Goal: Task Accomplishment & Management: Manage account settings

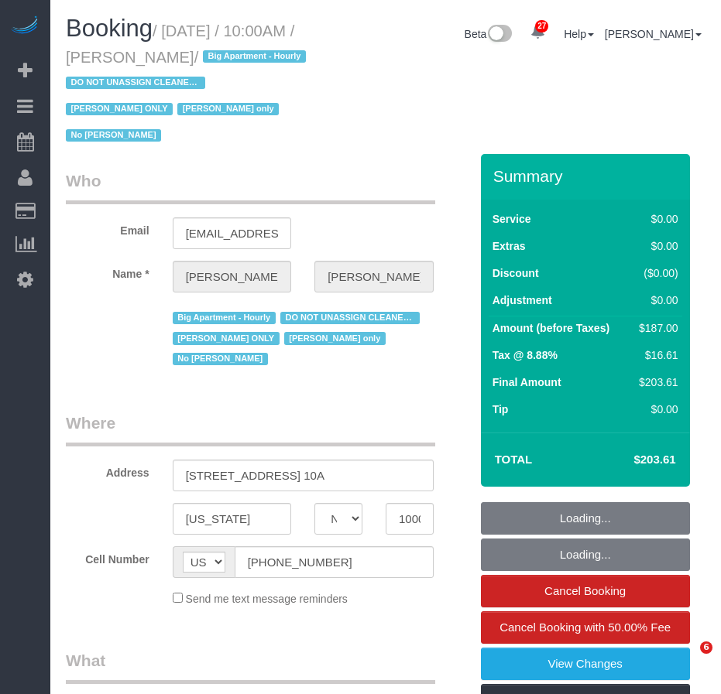
select select "NY"
select select "object:835"
select select "string:stripe-pm_1RRmor4VGloSiKo75q03orw4"
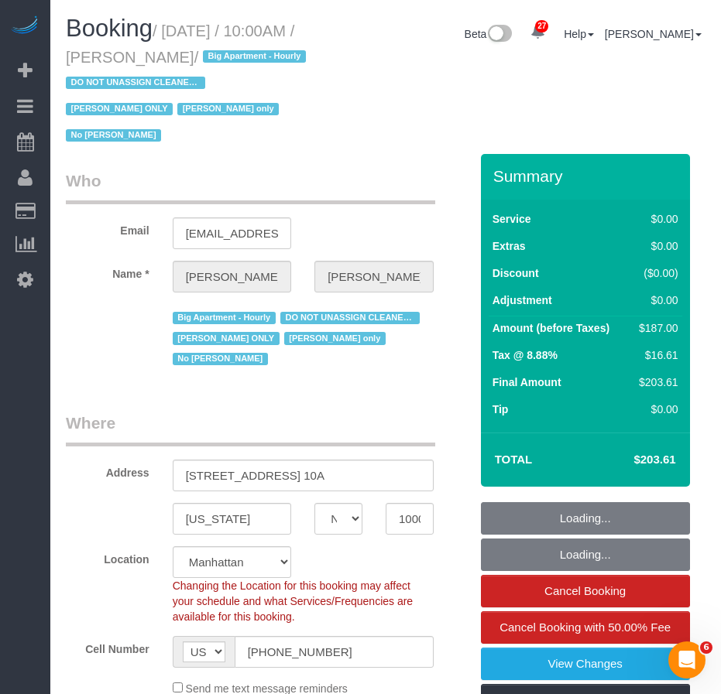
scroll to position [387, 0]
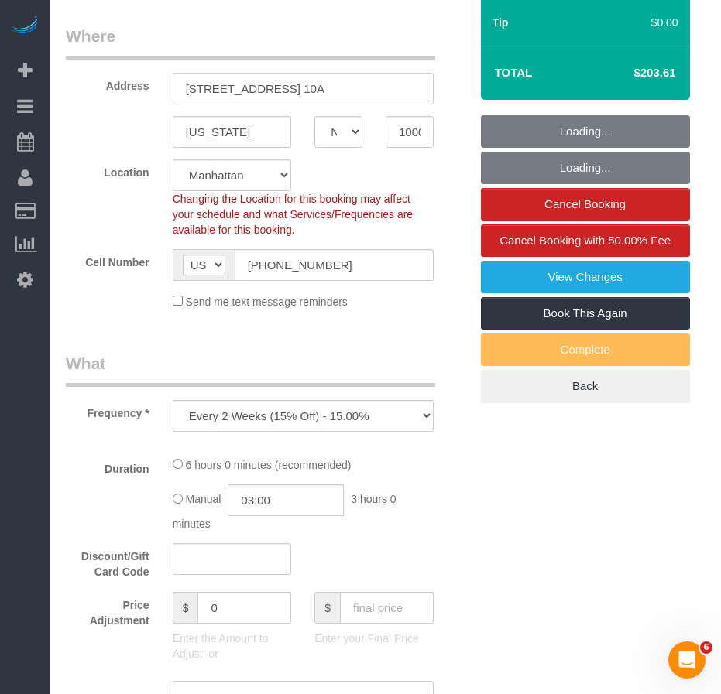
select select "number:89"
select select "number:73"
select select "number:15"
select select "number:5"
select select "object:990"
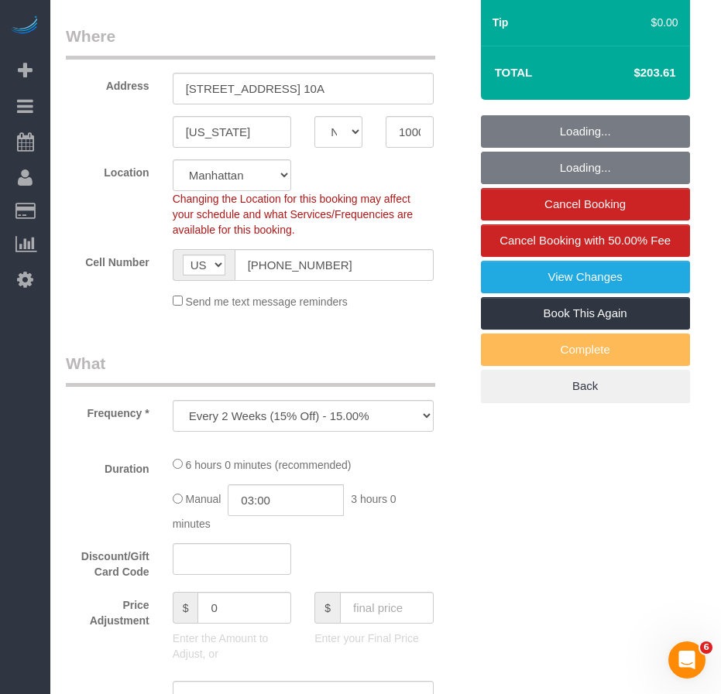
select select "2"
select select "spot1"
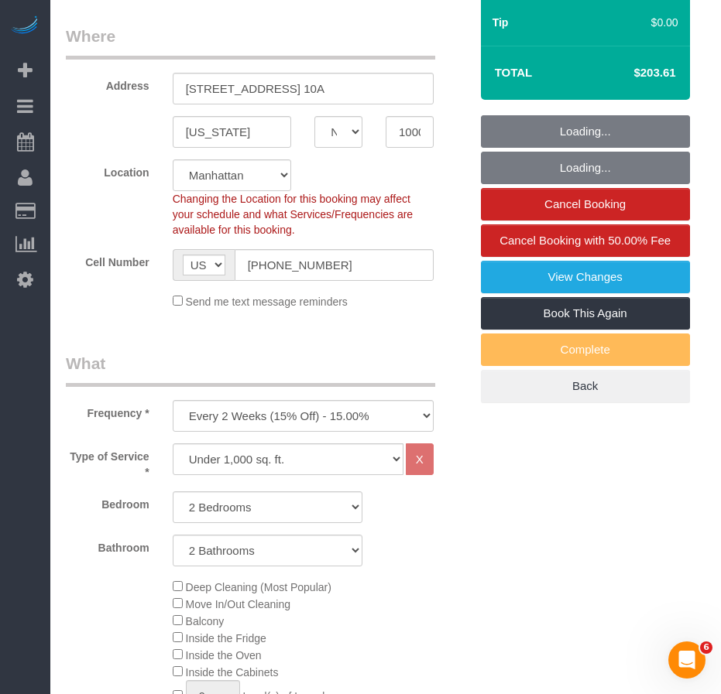
select select "2"
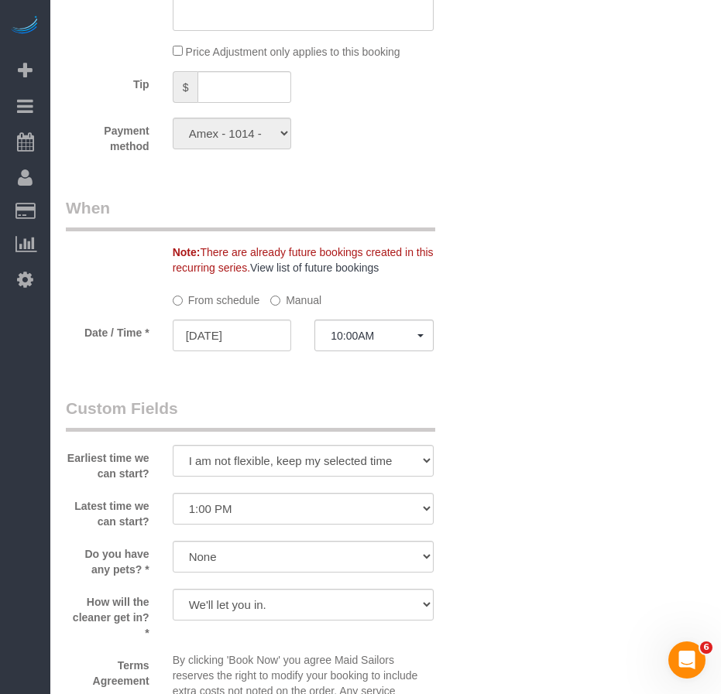
scroll to position [1471, 0]
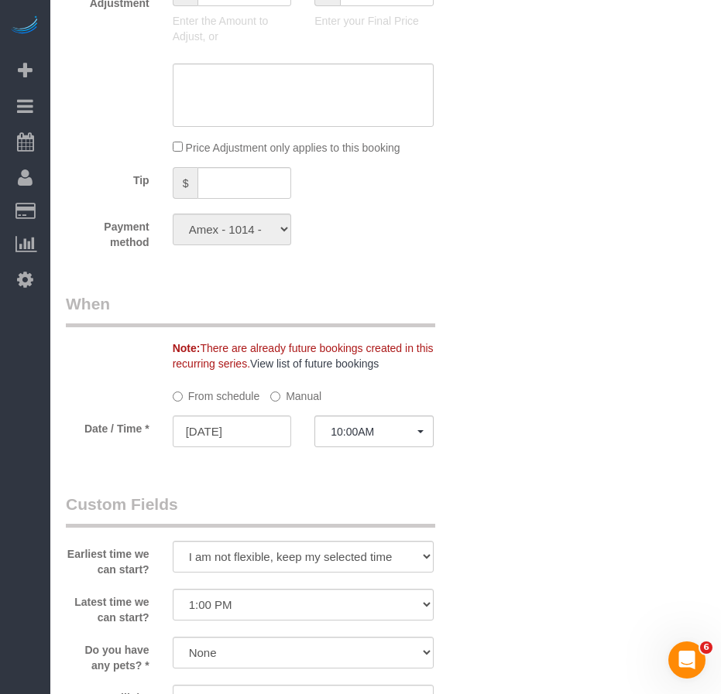
click at [105, 460] on fieldset "When Note: There are already future bookings created in this recurring series. …" at bounding box center [267, 378] width 403 height 170
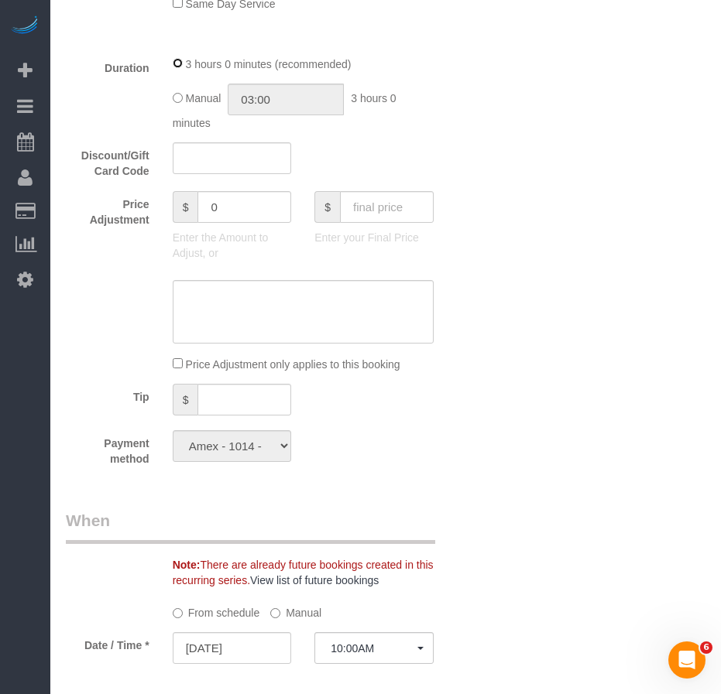
scroll to position [1394, 0]
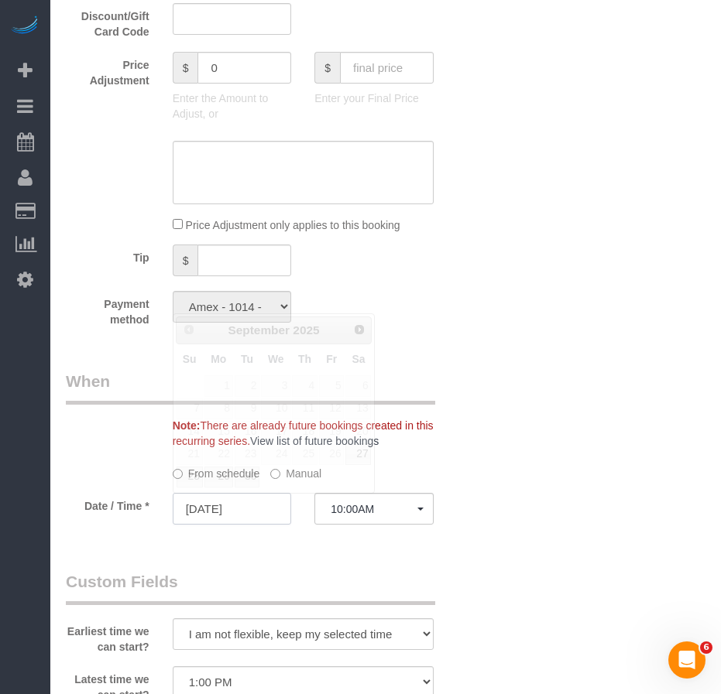
click at [264, 512] on input "[DATE]" at bounding box center [232, 509] width 119 height 32
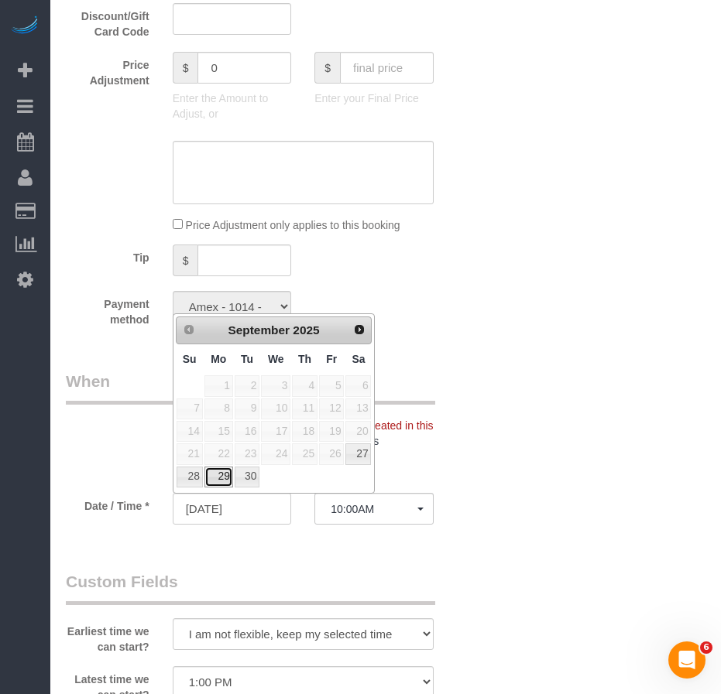
click at [219, 478] on link "29" at bounding box center [218, 477] width 29 height 21
type input "09/29/2025"
select select "spot25"
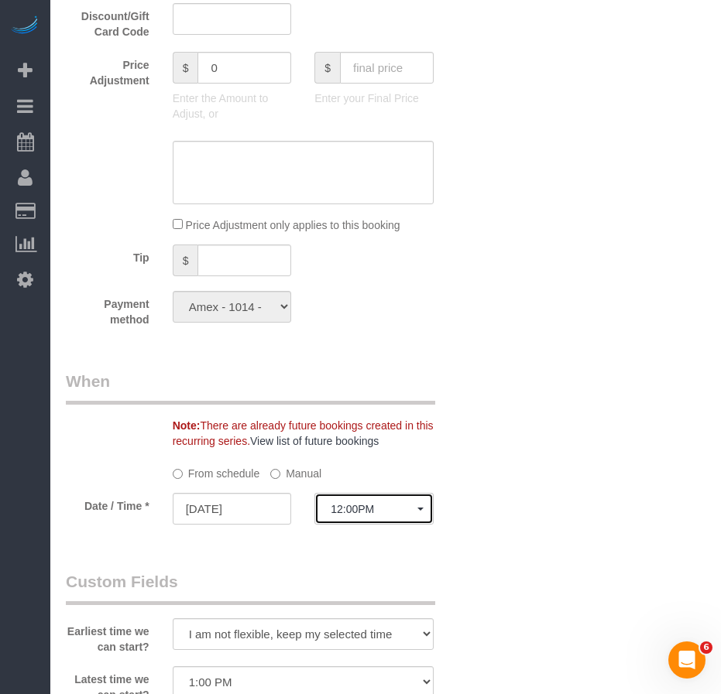
click at [358, 509] on span "12:00PM" at bounding box center [374, 509] width 87 height 12
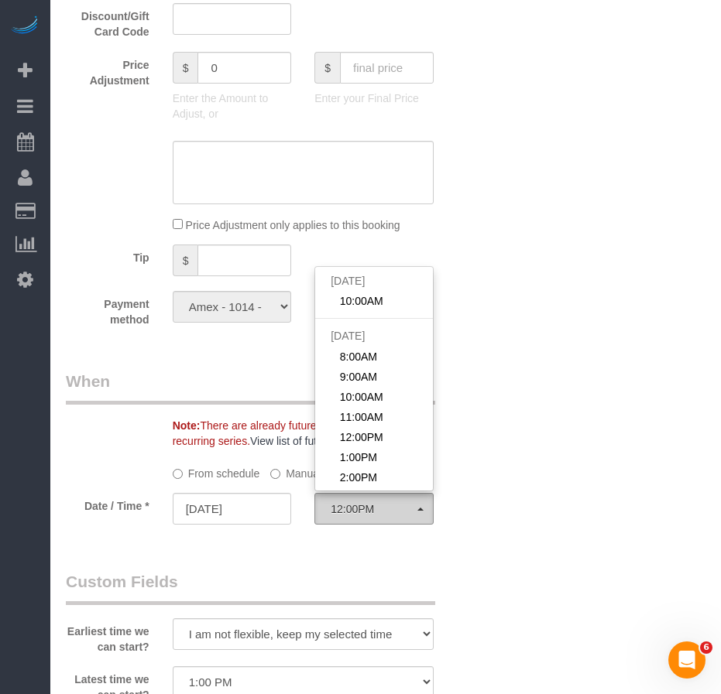
scroll to position [510, 0]
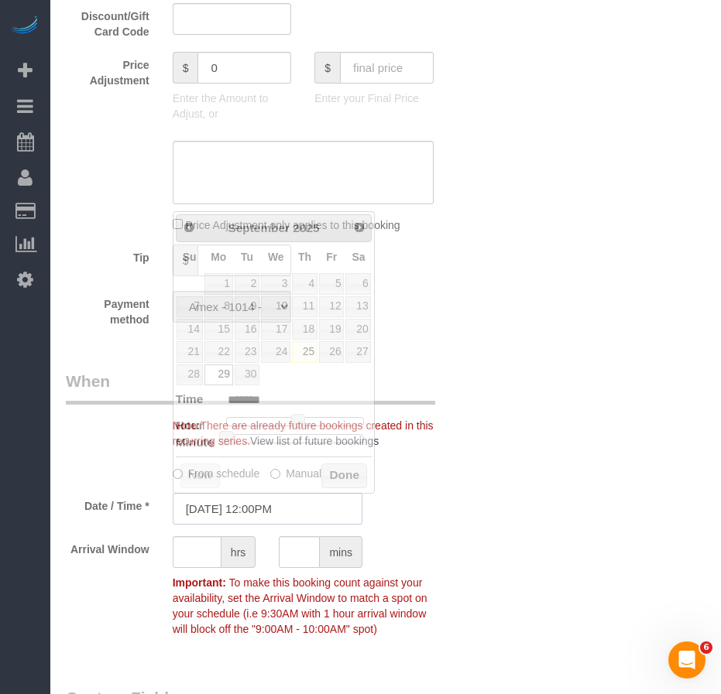
click at [279, 503] on input "09/29/2025 12:00PM" at bounding box center [268, 509] width 190 height 32
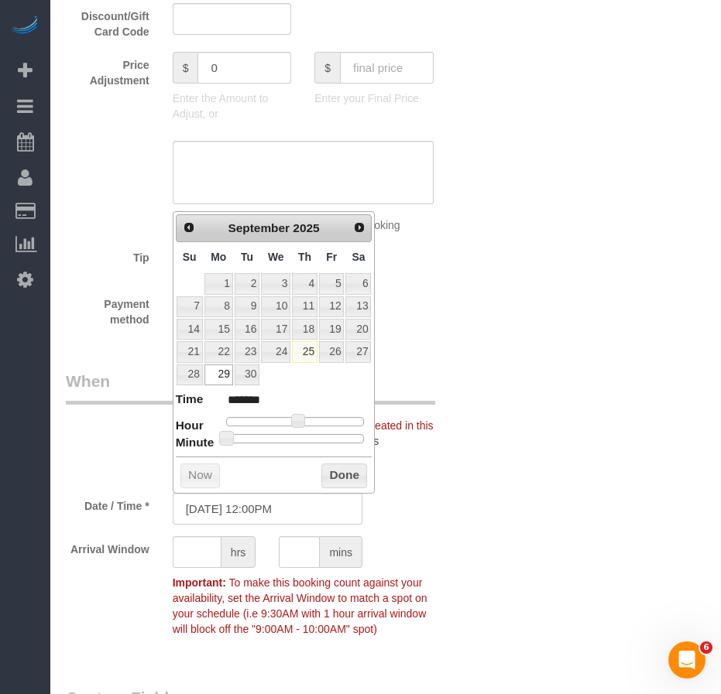
type input "09/29/2025 8:00AM"
type input "******"
click at [273, 420] on div at bounding box center [295, 421] width 139 height 9
click at [280, 422] on span at bounding box center [274, 421] width 14 height 14
click at [281, 422] on span at bounding box center [274, 421] width 14 height 14
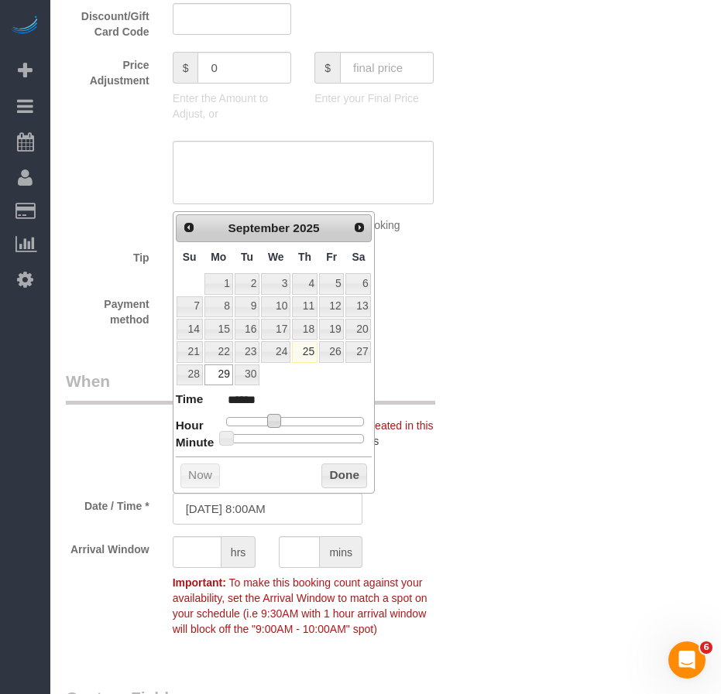
type input "09/29/2025 10:00AM"
type input "*******"
click at [284, 422] on div at bounding box center [295, 421] width 139 height 9
type input "09/29/2025 9:00AM"
type input "******"
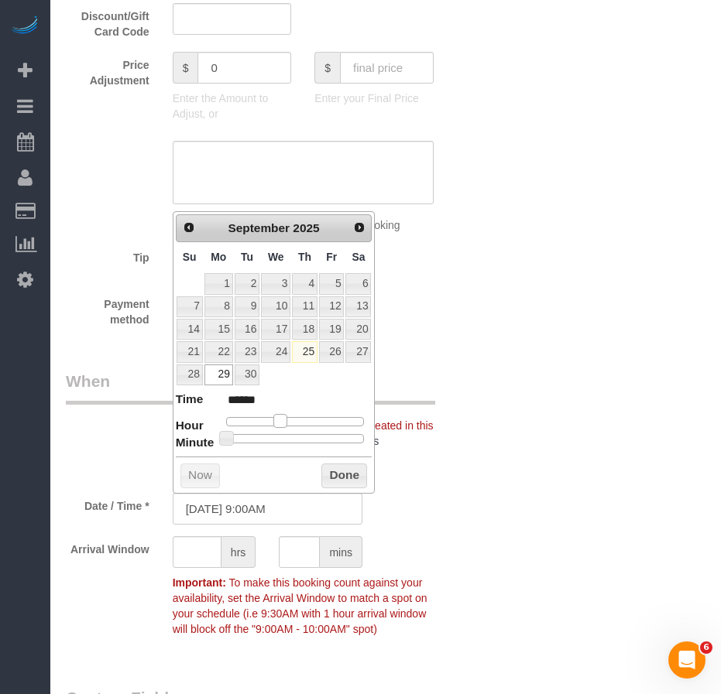
click at [277, 422] on div at bounding box center [295, 421] width 139 height 9
click at [338, 474] on button "Done" at bounding box center [344, 476] width 46 height 25
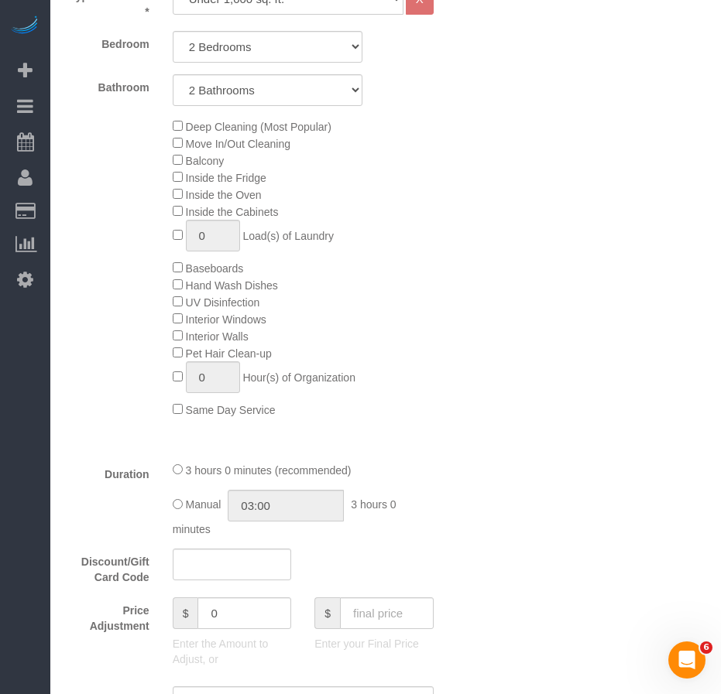
scroll to position [1007, 0]
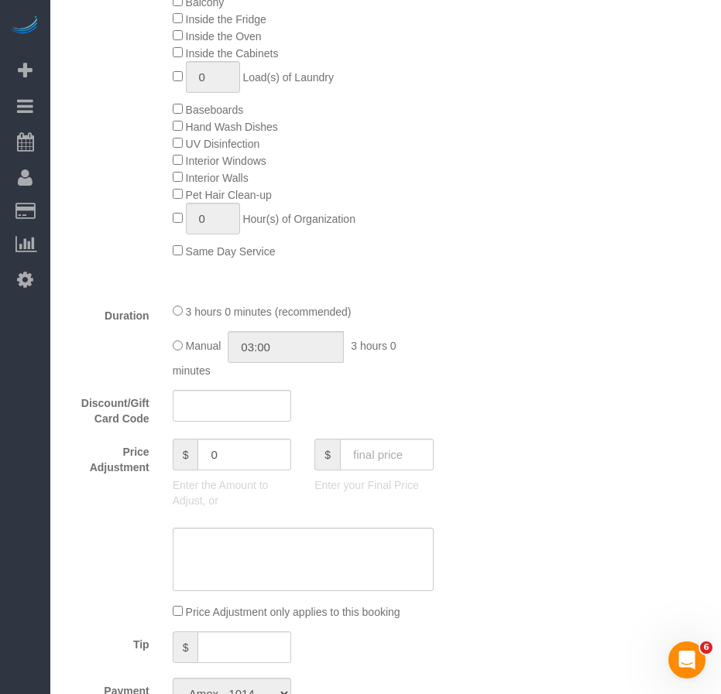
click at [123, 581] on div at bounding box center [267, 559] width 427 height 63
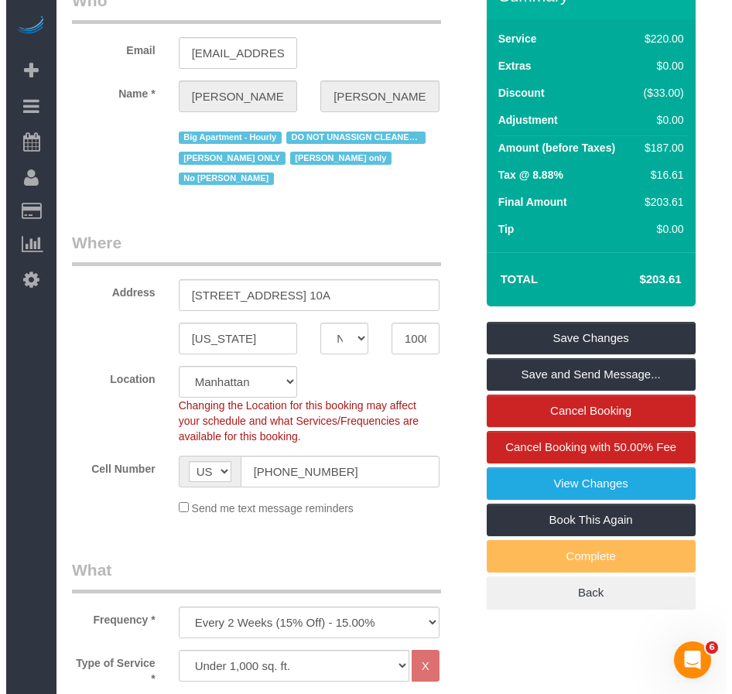
scroll to position [155, 0]
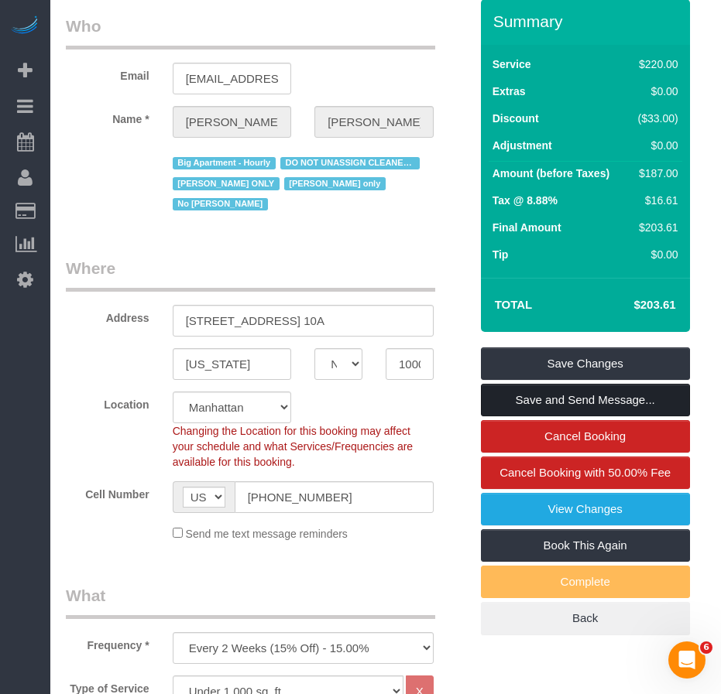
click at [557, 398] on link "Save and Send Message..." at bounding box center [585, 400] width 209 height 33
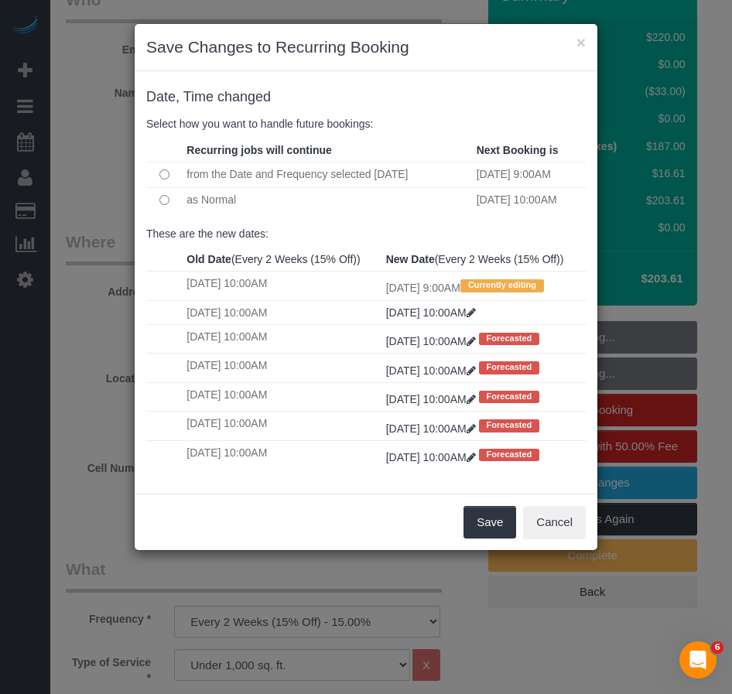
click at [389, 550] on div "Save Cancel" at bounding box center [366, 522] width 463 height 57
click at [479, 539] on button "Save" at bounding box center [490, 522] width 53 height 33
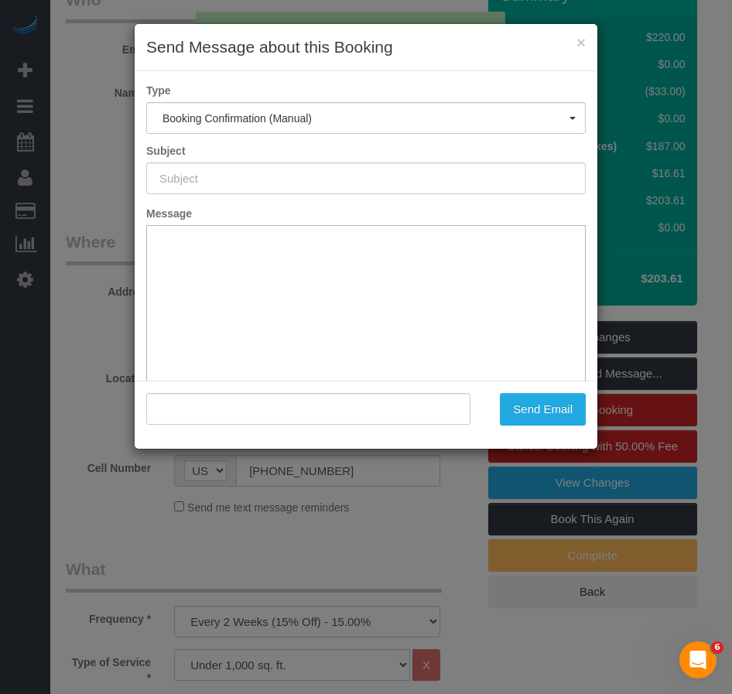
scroll to position [0, 0]
type input "Cleaning Confirmed for 09/29/2025 at 9:00am"
type input ""Cheryl-Rose Cruz" <cheruntalan@gmail.com>"
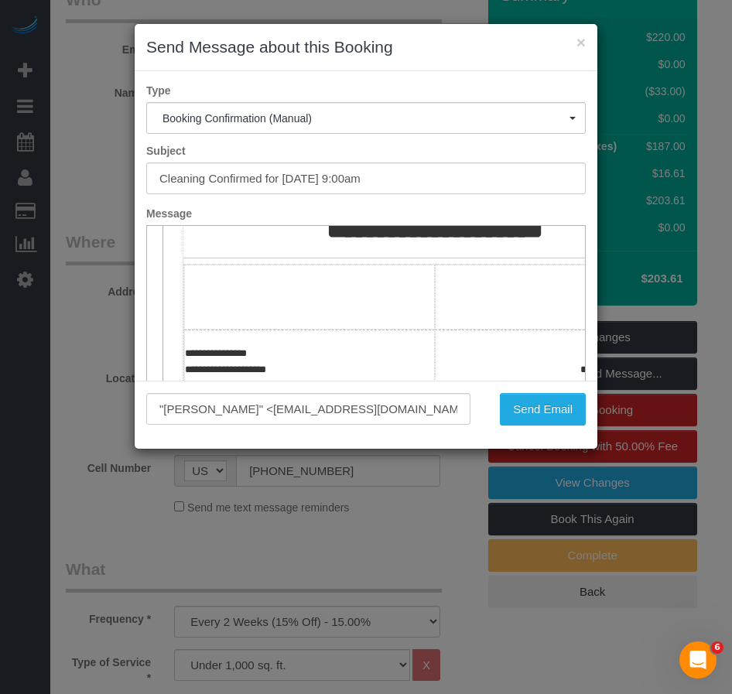
scroll to position [232, 0]
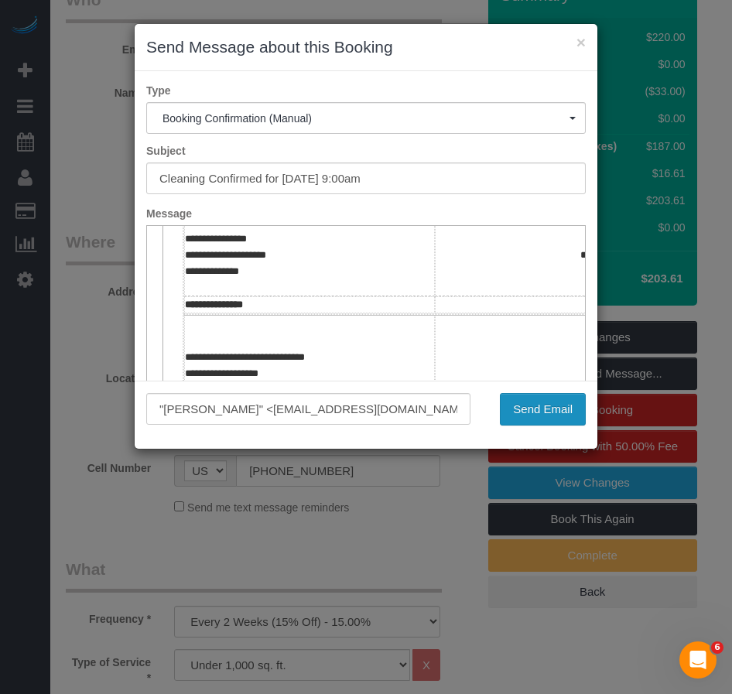
click at [527, 410] on button "Send Email" at bounding box center [543, 409] width 86 height 33
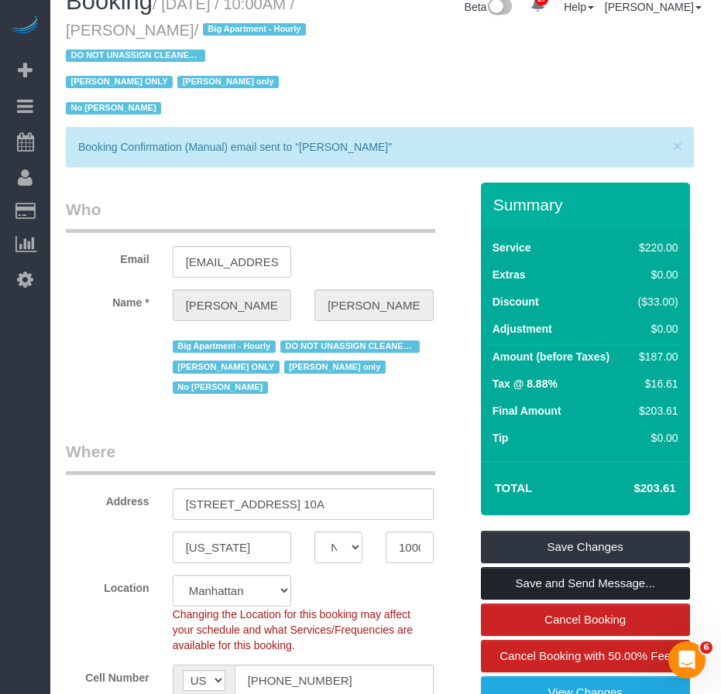
scroll to position [0, 0]
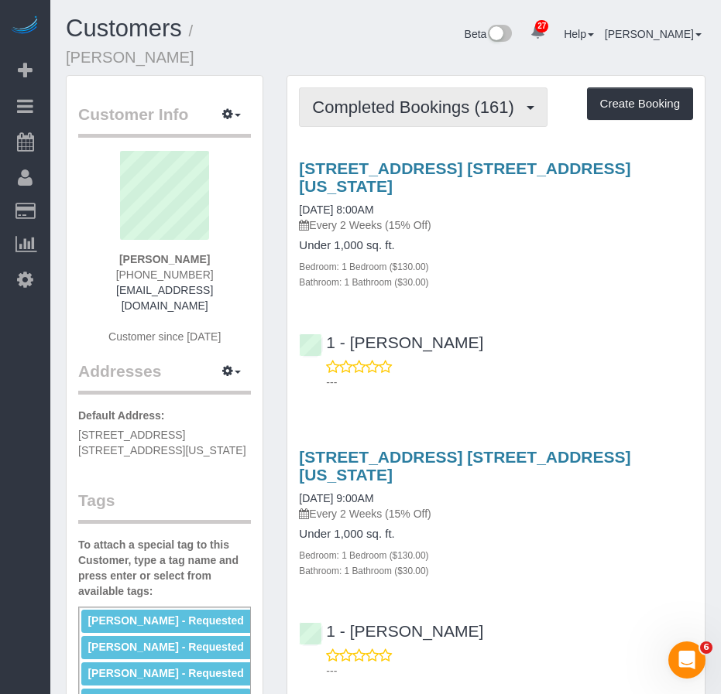
click at [373, 118] on button "Completed Bookings (161)" at bounding box center [423, 106] width 249 height 39
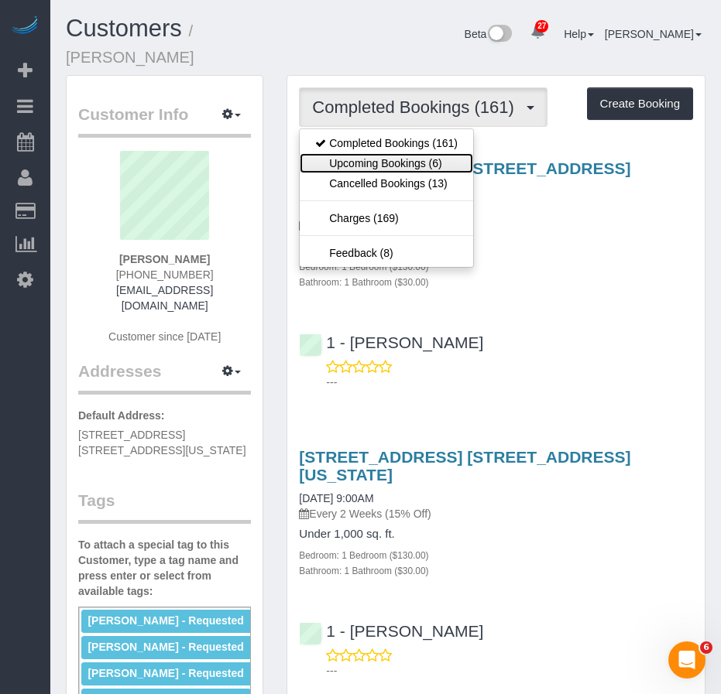
click at [358, 163] on link "Upcoming Bookings (6)" at bounding box center [386, 163] width 173 height 20
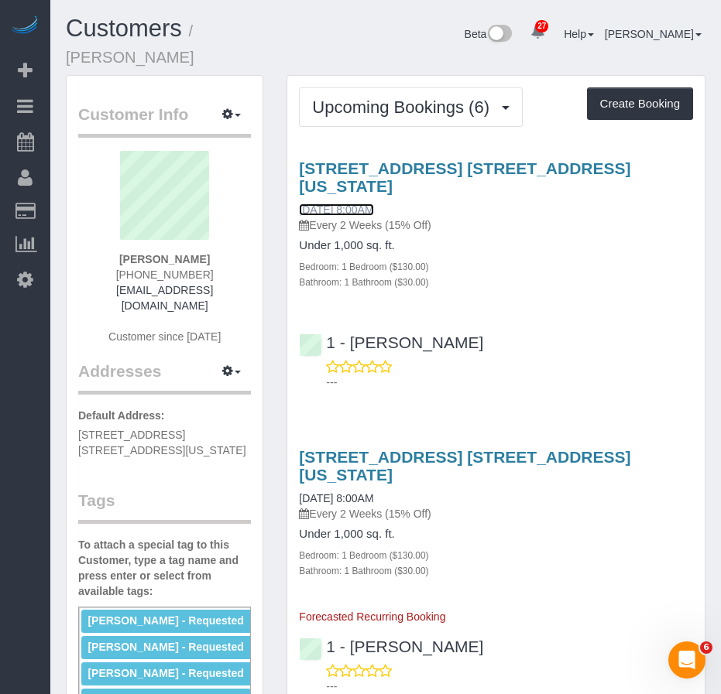
click at [328, 204] on link "09/30/2025 8:00AM" at bounding box center [336, 210] width 74 height 12
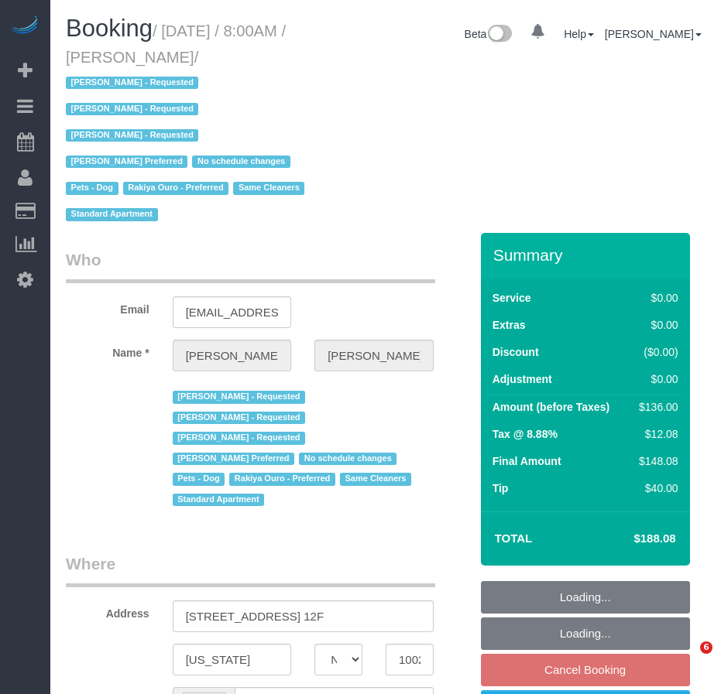
select select "NY"
select select "1"
select select "number:89"
select select "number:90"
select select "number:13"
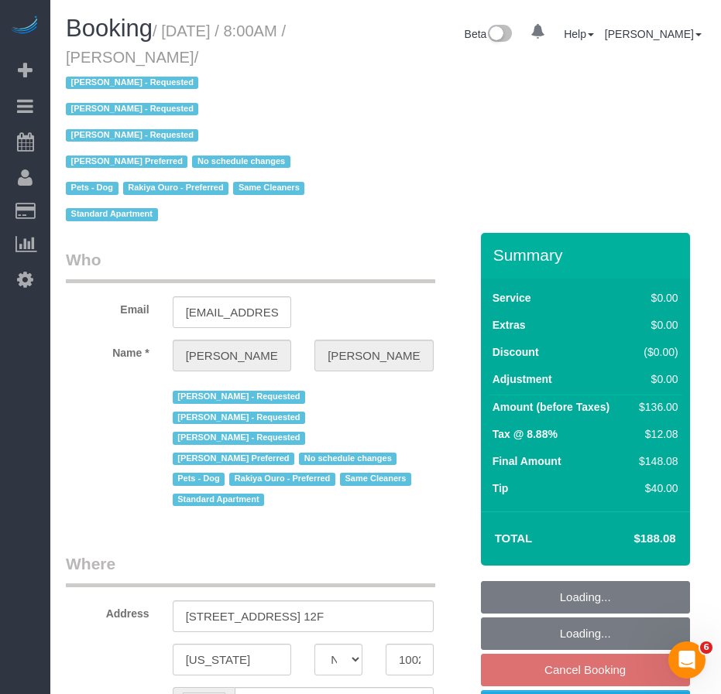
select select "number:6"
select select "number:21"
select select "string:[GEOGRAPHIC_DATA]"
select select "object:1142"
select select "string:stripe-card_1BSQqM4VGloSiKo7yEja0jlz"
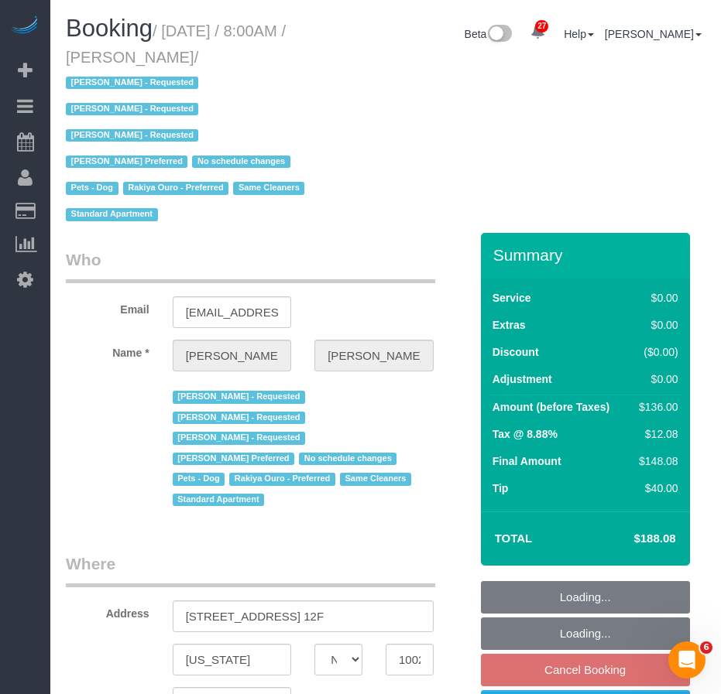
select select "spot1"
select select "1"
select select "object:1187"
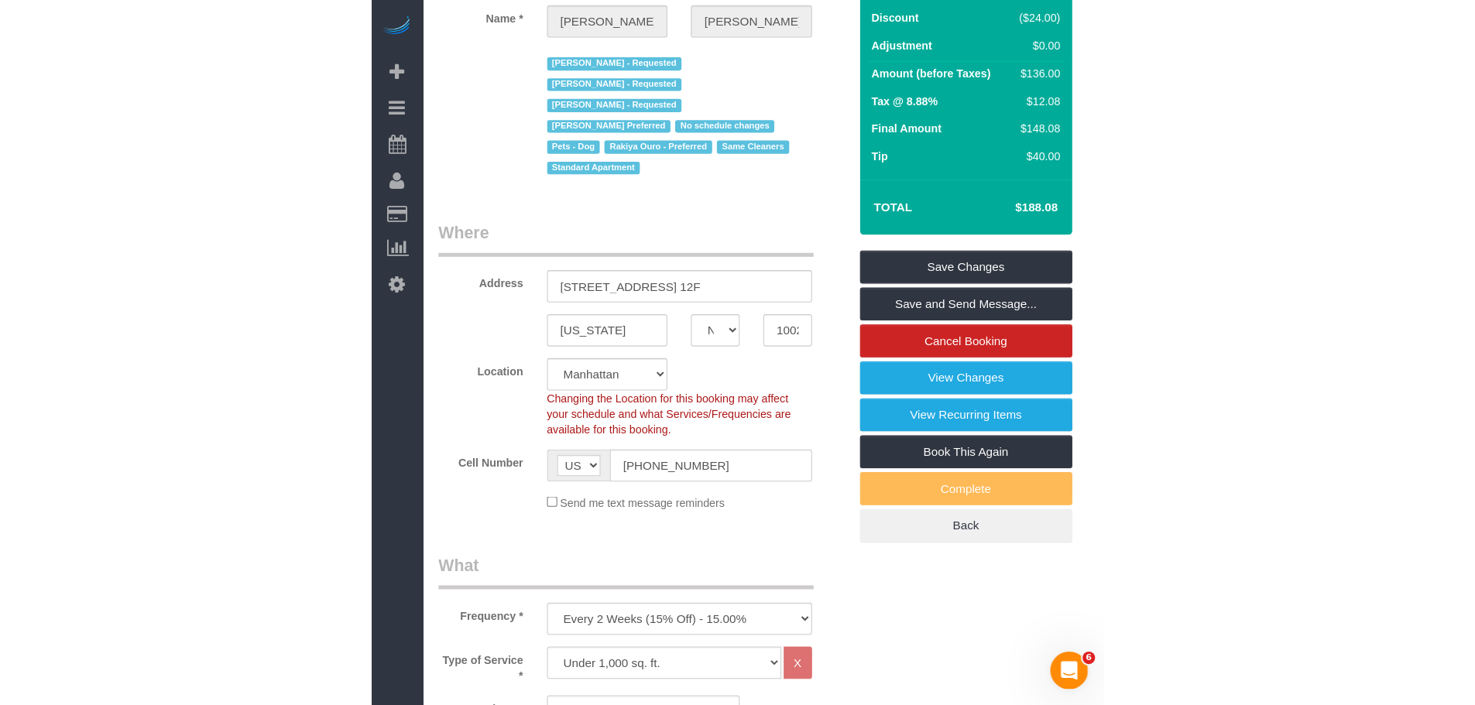
scroll to position [310, 0]
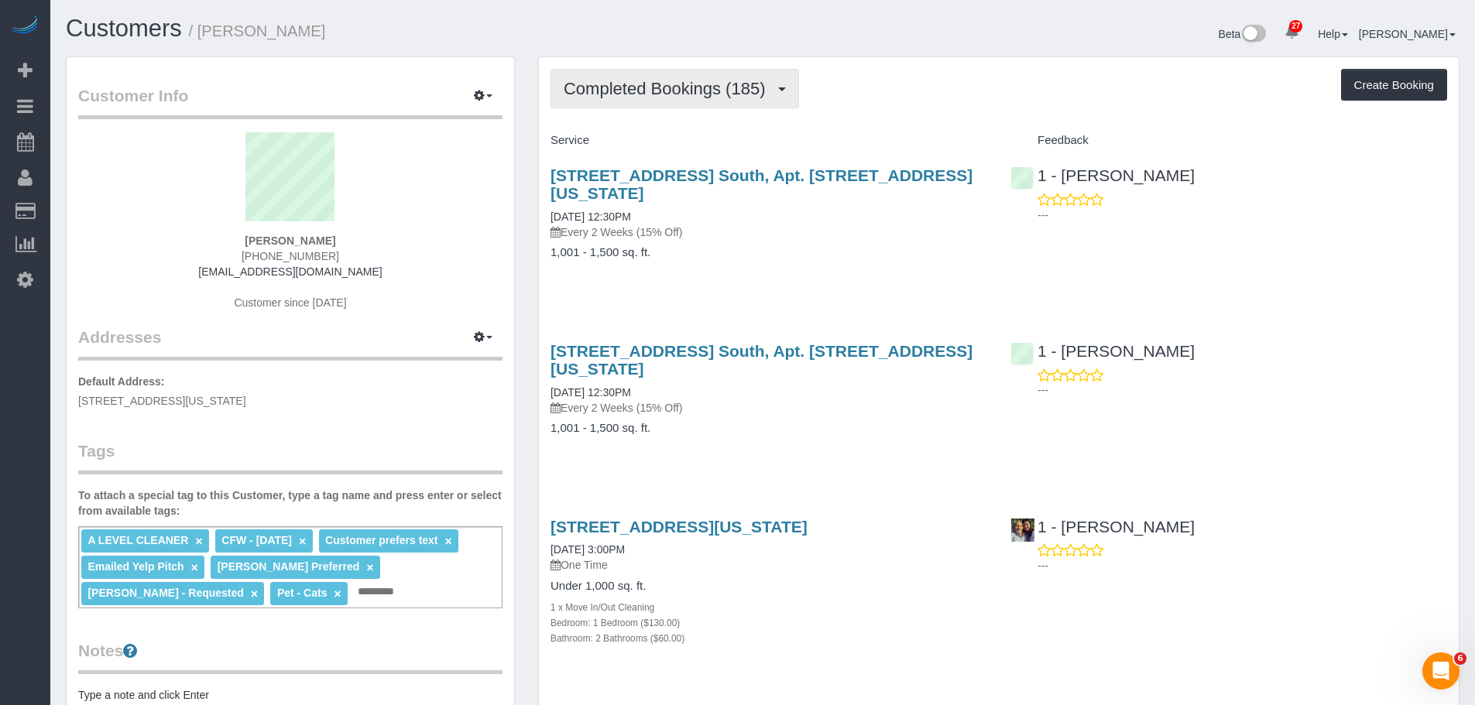
click at [662, 92] on span "Completed Bookings (185)" at bounding box center [668, 88] width 209 height 19
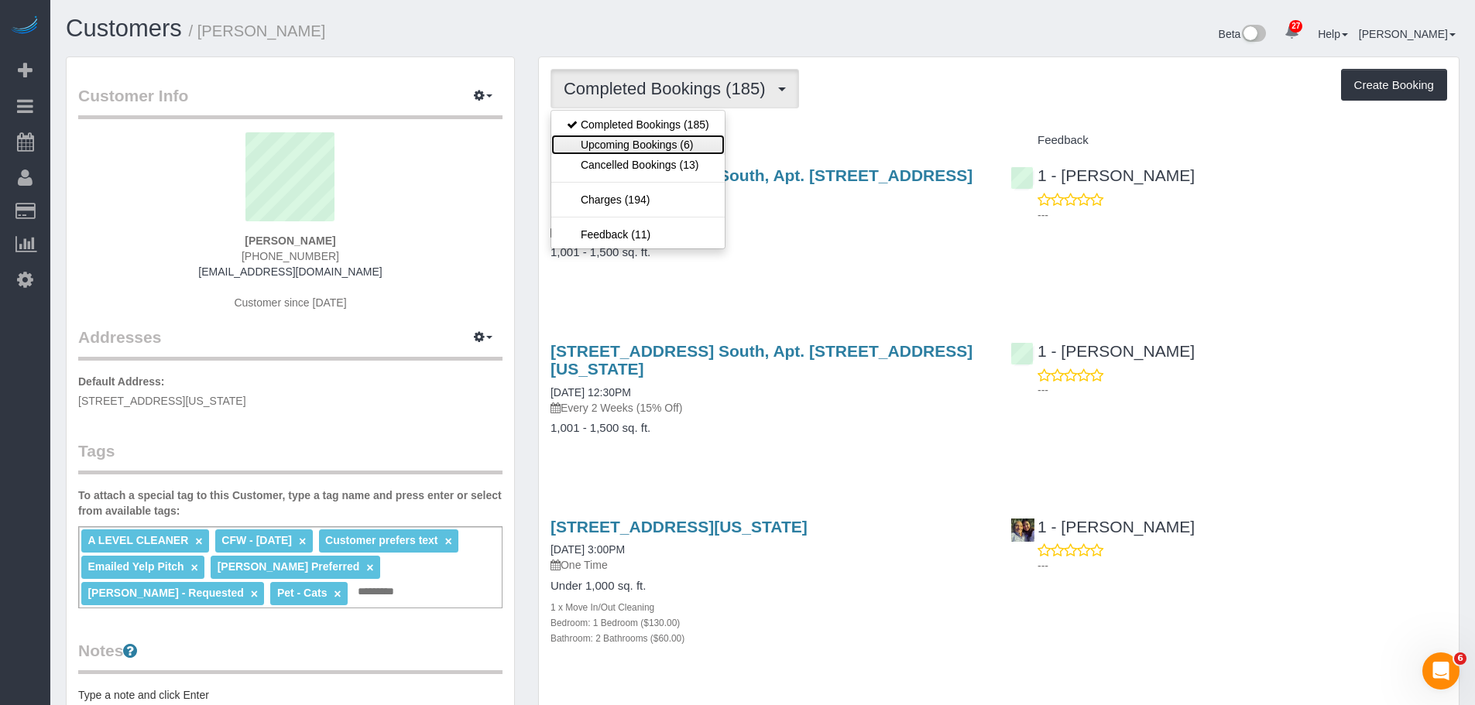
click at [657, 136] on link "Upcoming Bookings (6)" at bounding box center [637, 145] width 173 height 20
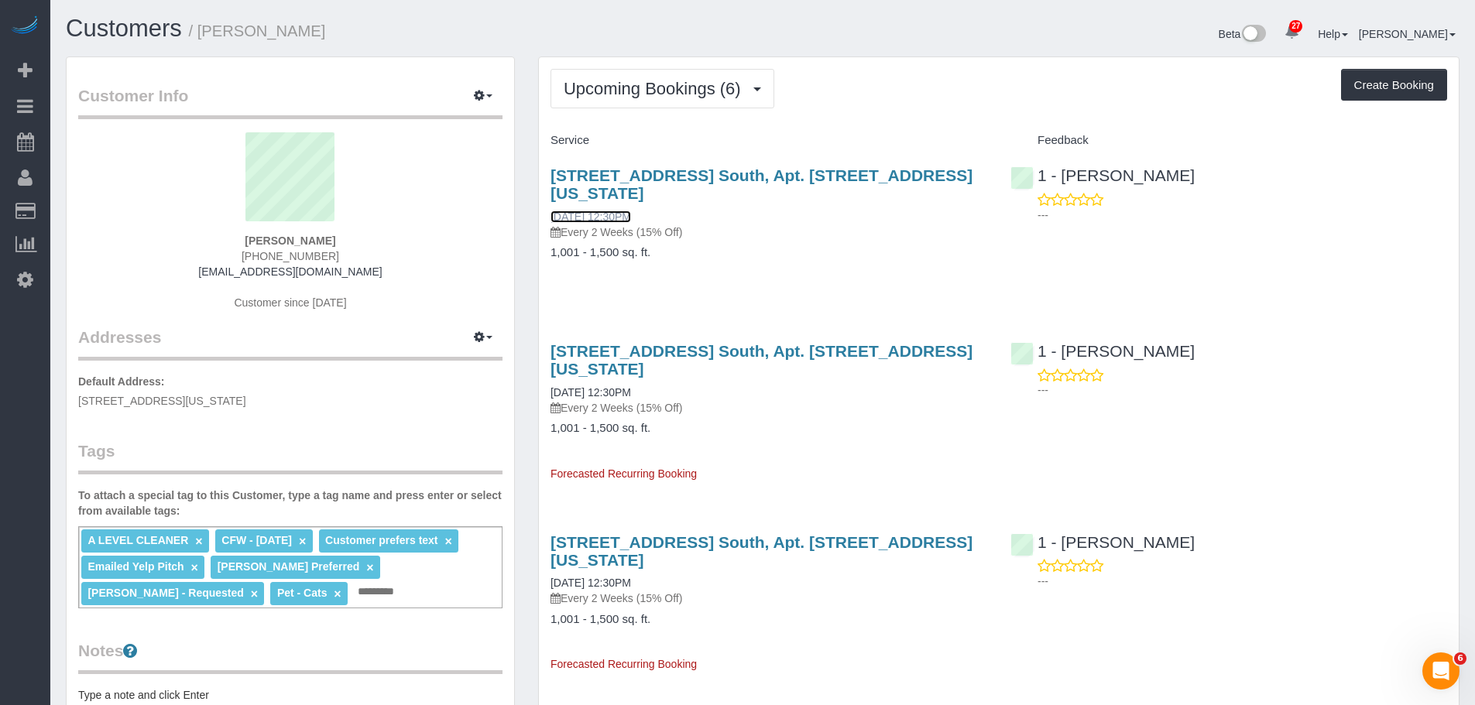
click at [624, 211] on link "[DATE] 12:30PM" at bounding box center [590, 217] width 81 height 12
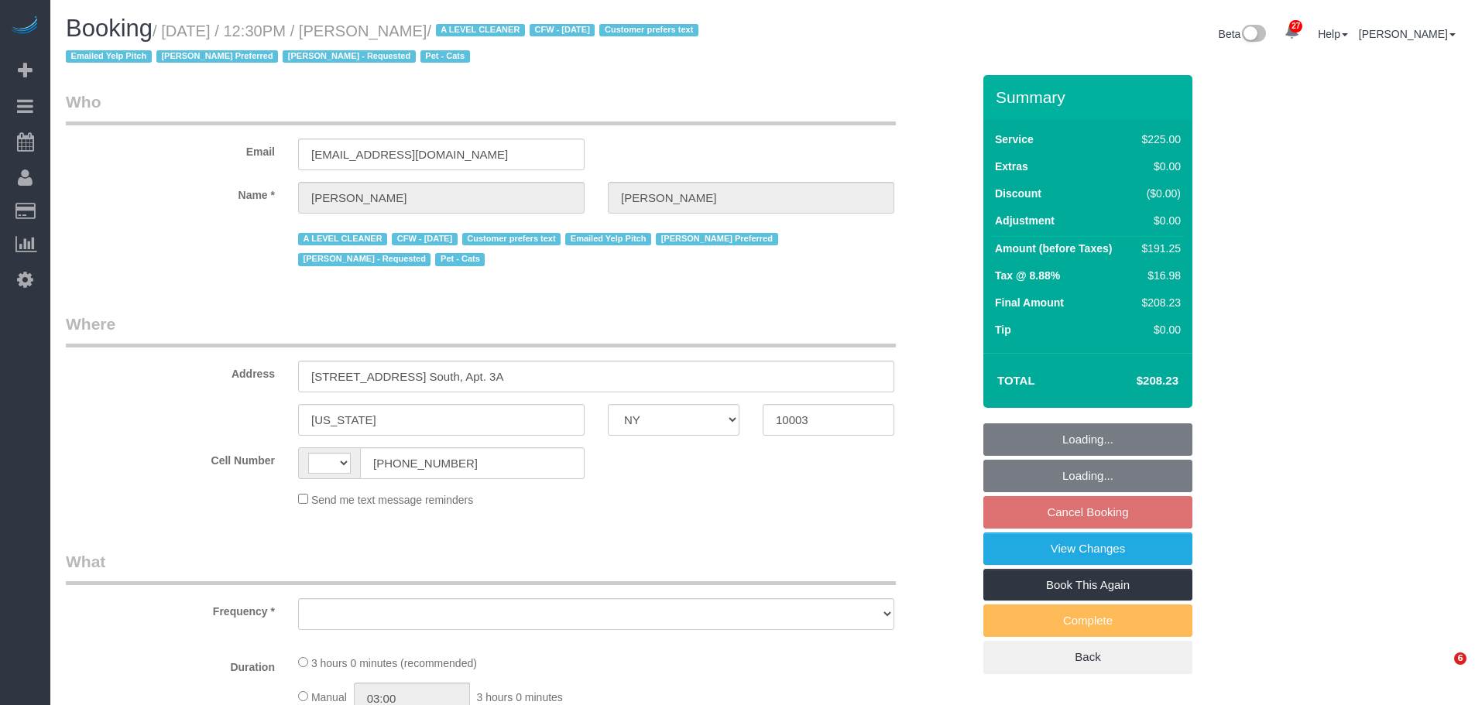
select select "NY"
select select "number:89"
select select "number:90"
select select "number:15"
select select "number:6"
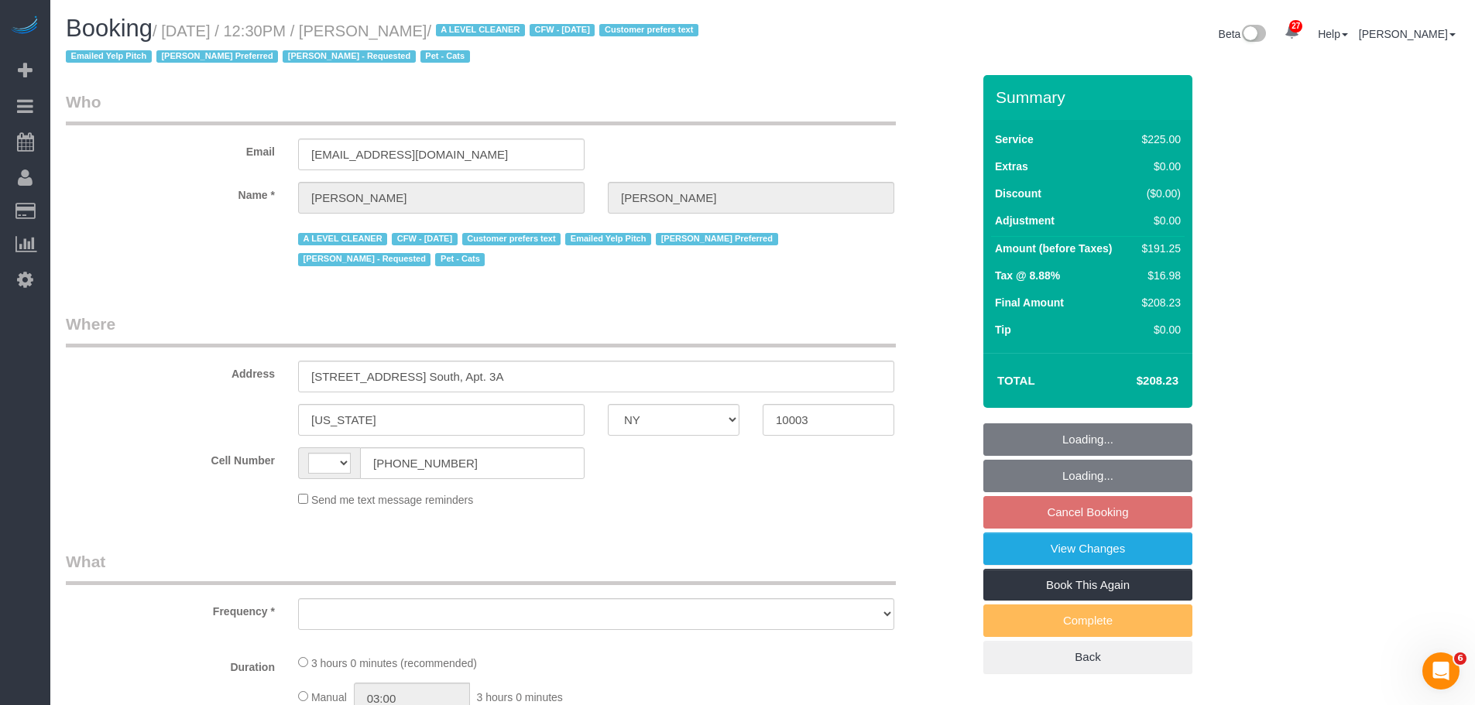
select select "number:21"
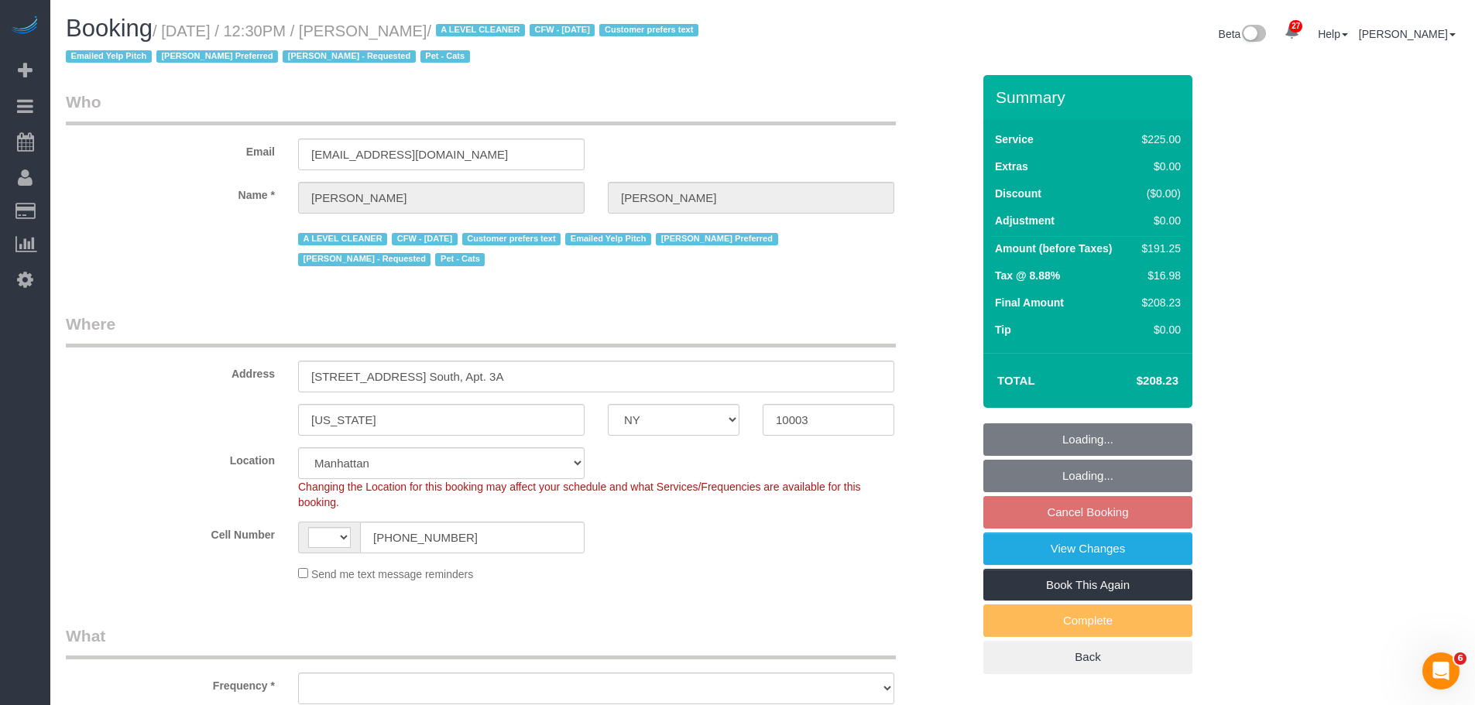
select select "string:[GEOGRAPHIC_DATA]"
select select "string:stripe-pm_1ReC674VGloSiKo7UKl3QXXs"
select select "180"
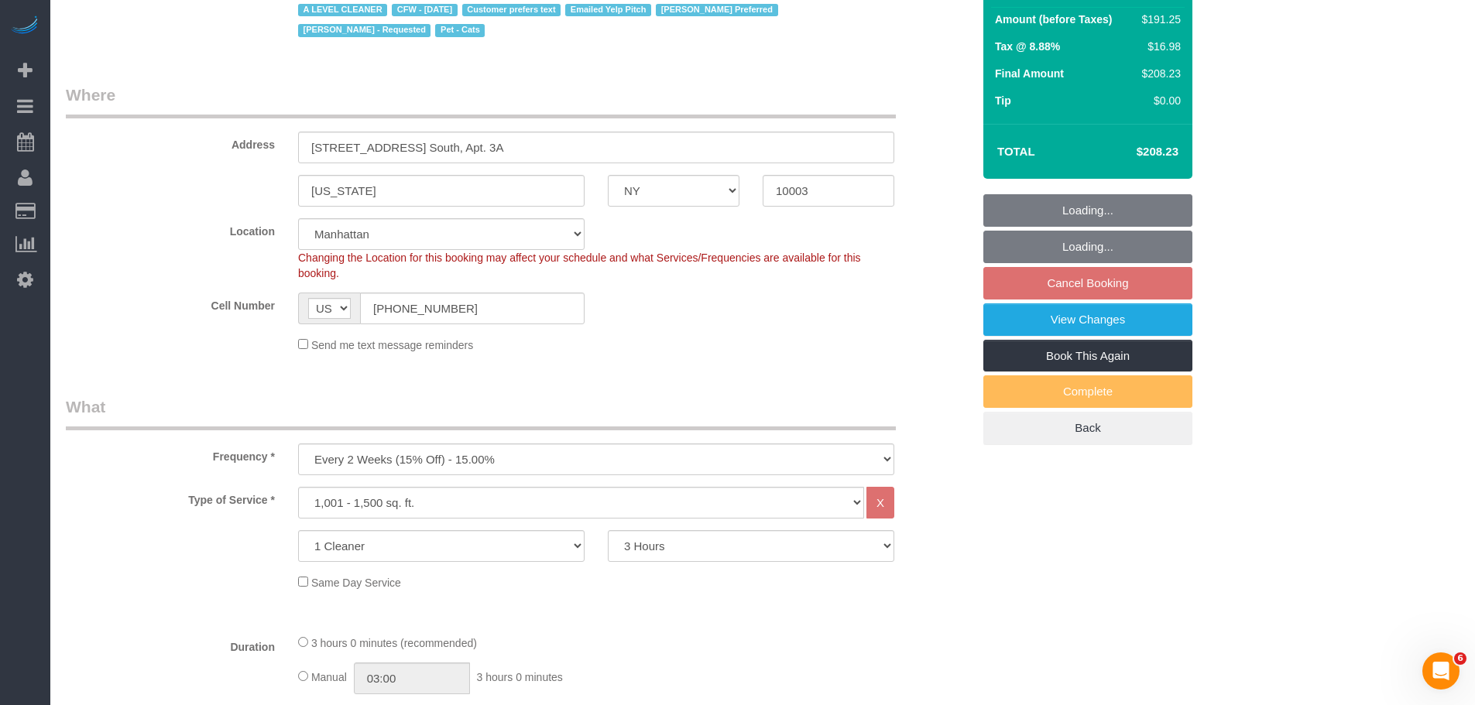
select select "object:1533"
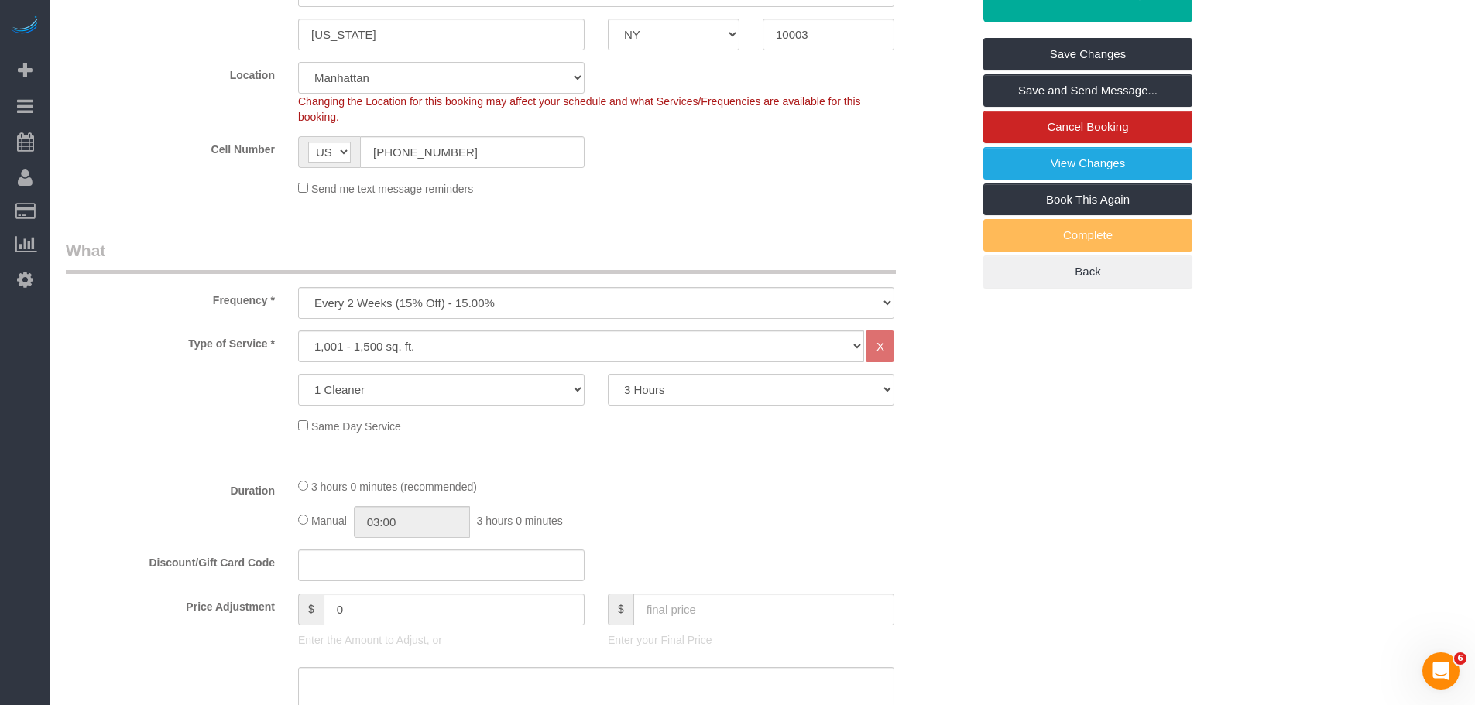
scroll to position [232, 0]
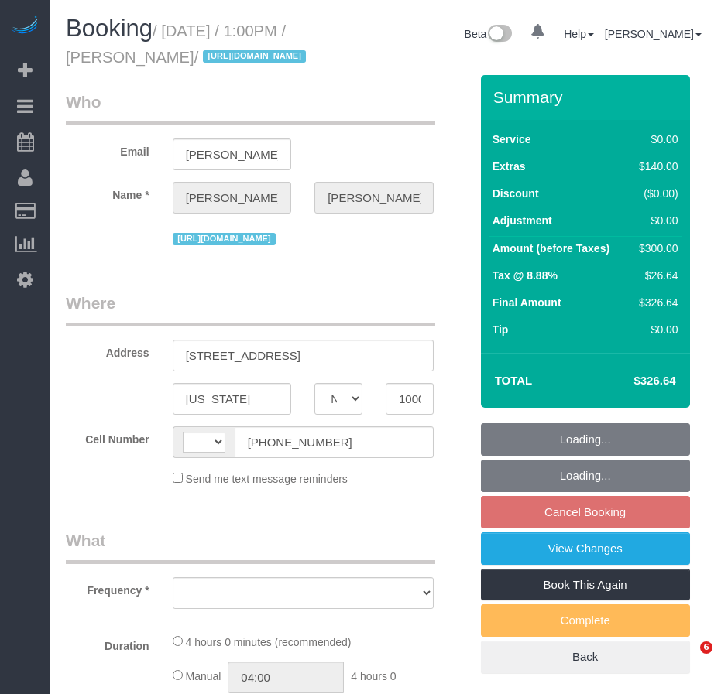
select select "NY"
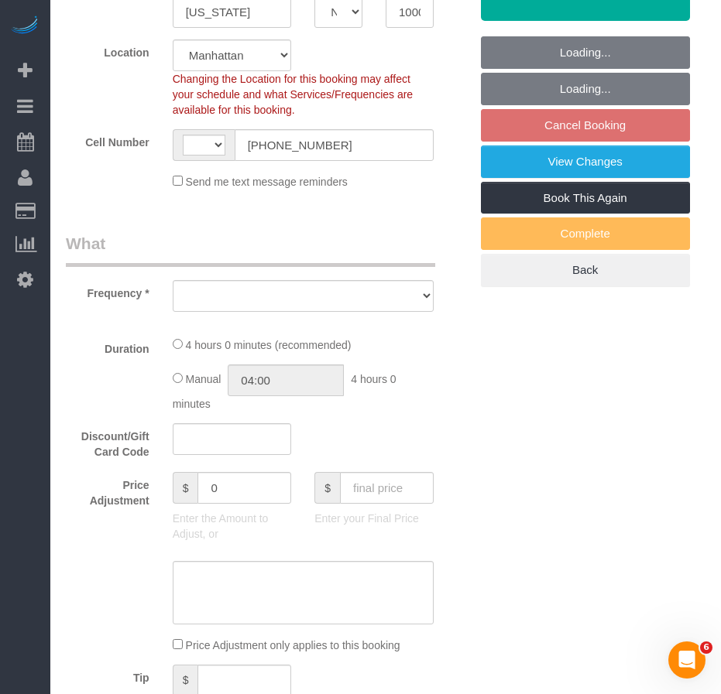
select select "string:[GEOGRAPHIC_DATA]"
select select "number:89"
select select "number:90"
select select "number:15"
select select "number:5"
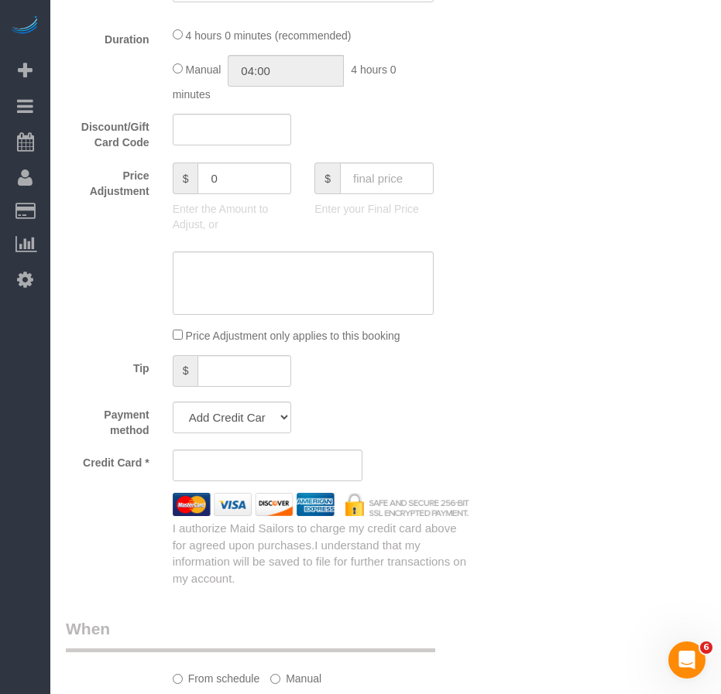
select select "object:956"
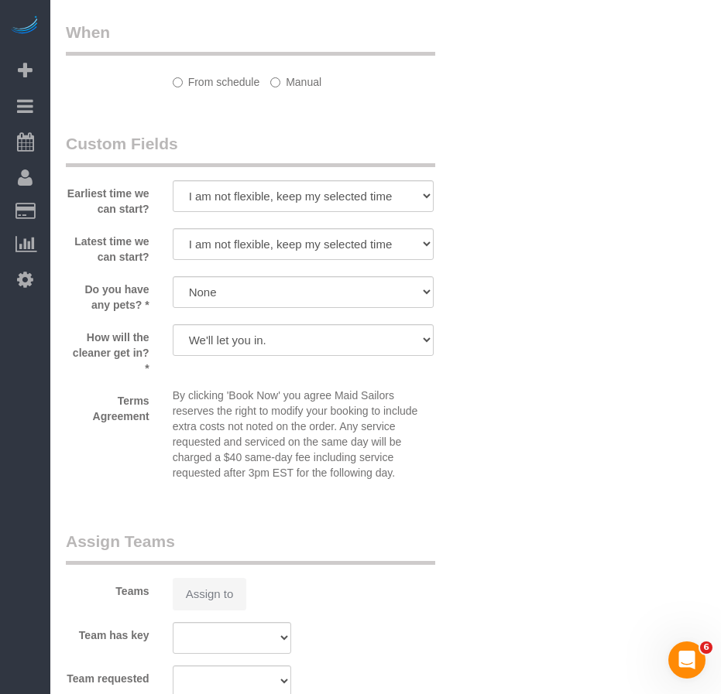
select select "string:stripe-pm_1SBPAR4VGloSiKo7zBCDNPGQ"
select select "1"
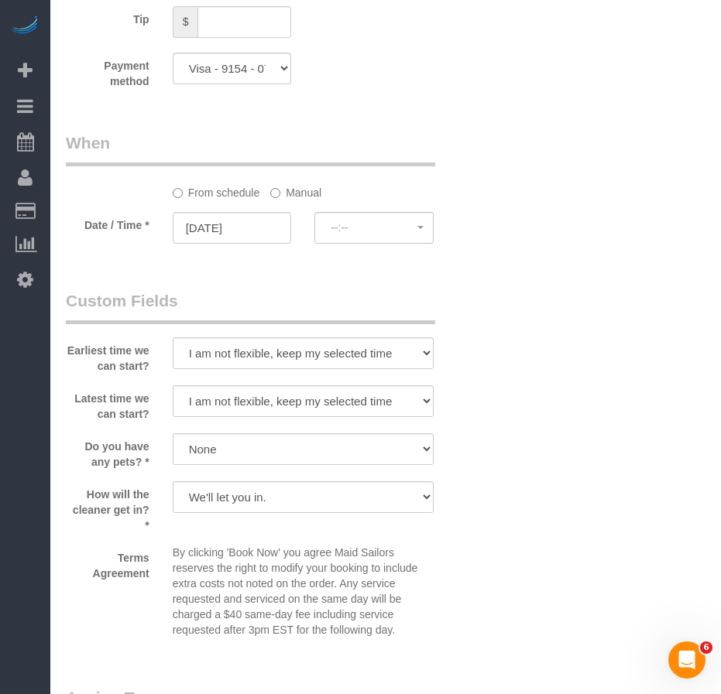
select select "spot6"
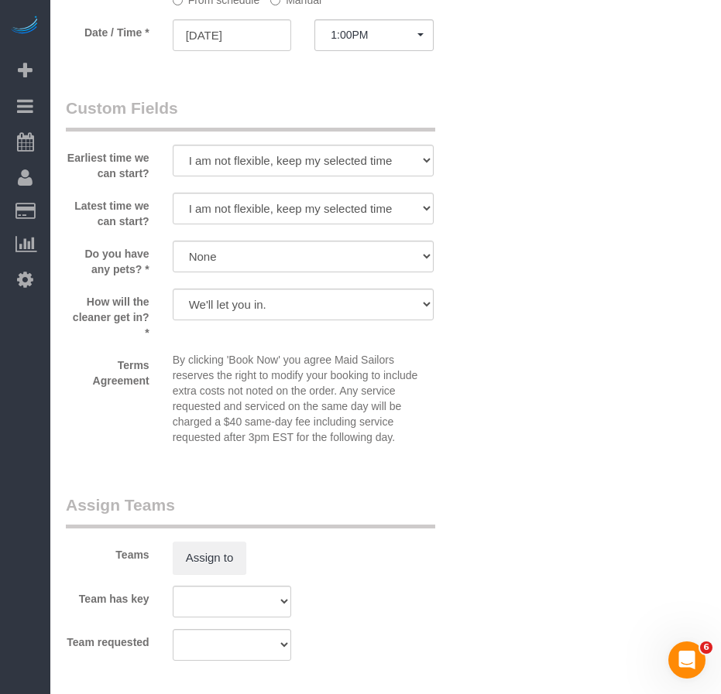
select select "object:1499"
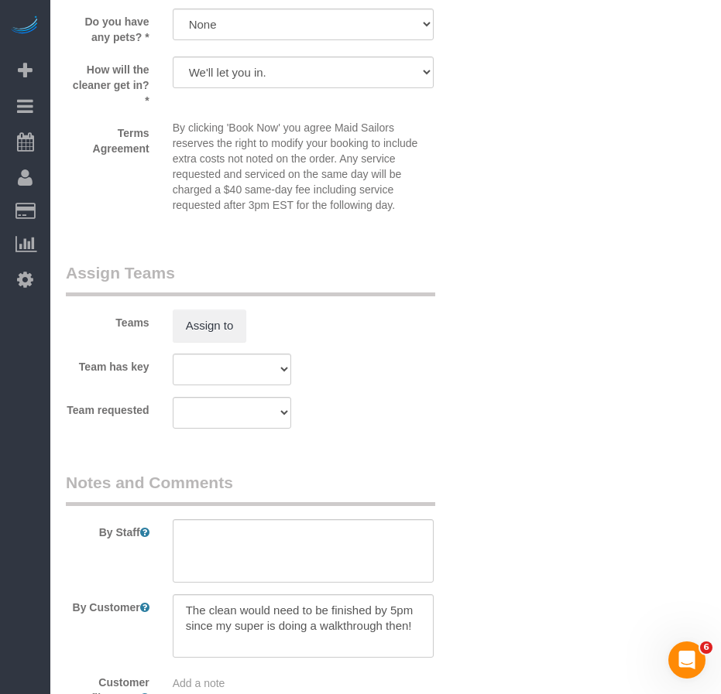
select select "1"
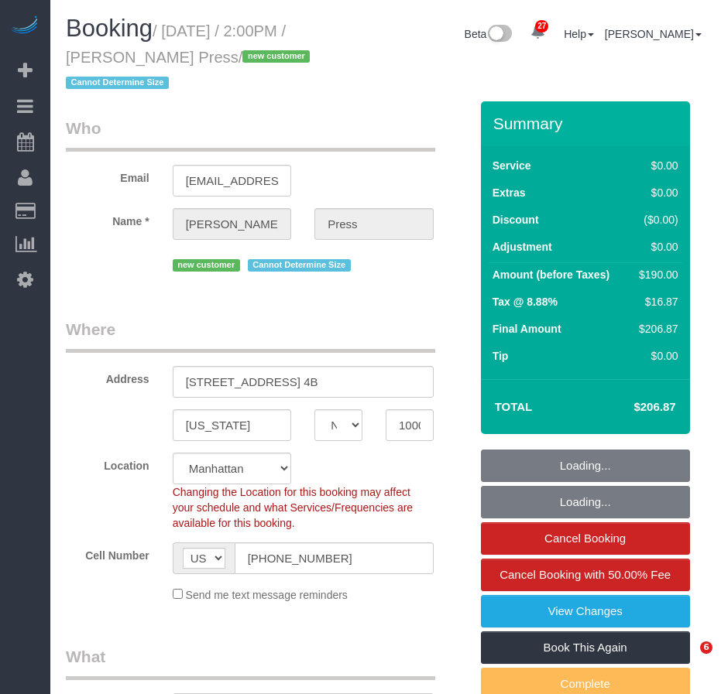
select select "NY"
select select "object:899"
select select "number:58"
select select "number:75"
select select "number:15"
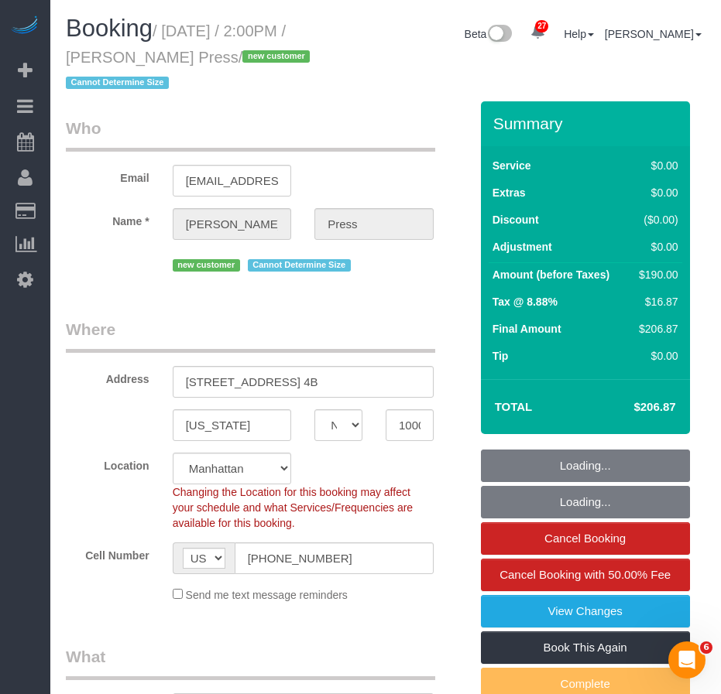
select select "number:5"
select select "2"
select select "spot1"
select select "2"
